Goal: Check status

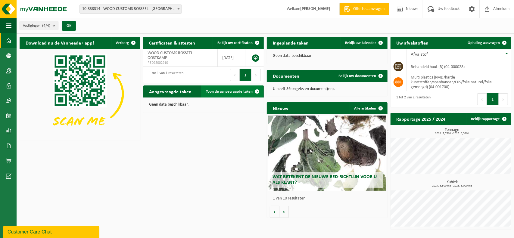
click at [231, 93] on span "Toon de aangevraagde taken" at bounding box center [229, 92] width 47 height 4
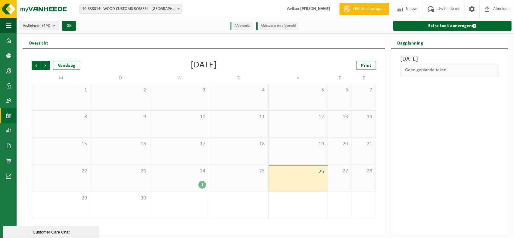
click at [195, 185] on div "1" at bounding box center [179, 185] width 53 height 8
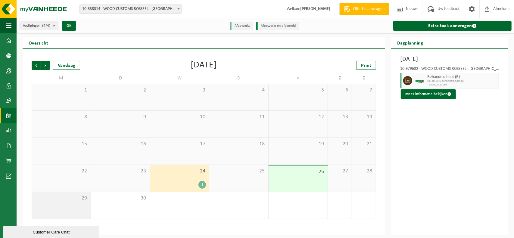
click at [78, 198] on span "29" at bounding box center [61, 198] width 53 height 7
